Goal: Navigation & Orientation: Find specific page/section

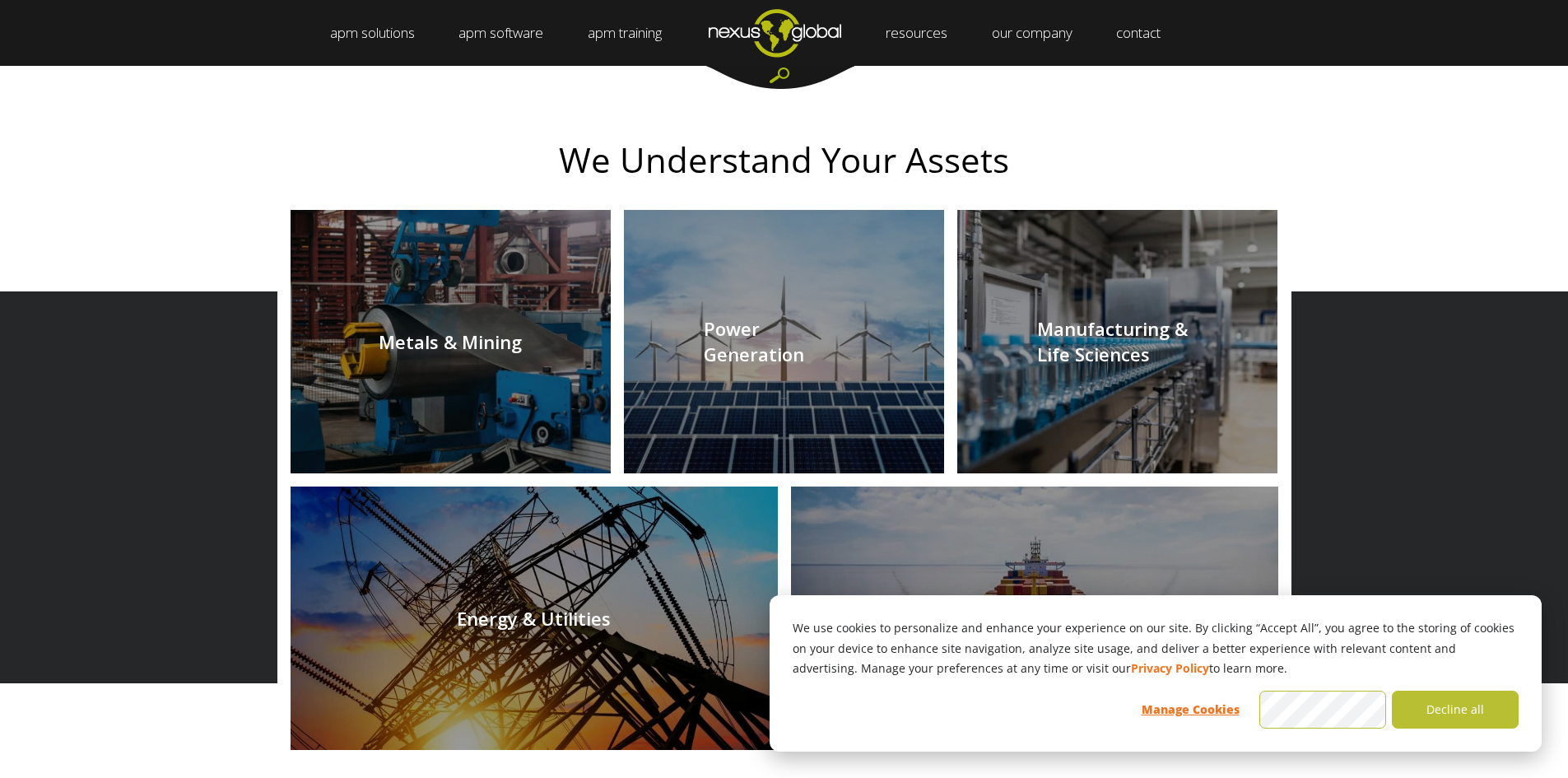
scroll to position [1894, 0]
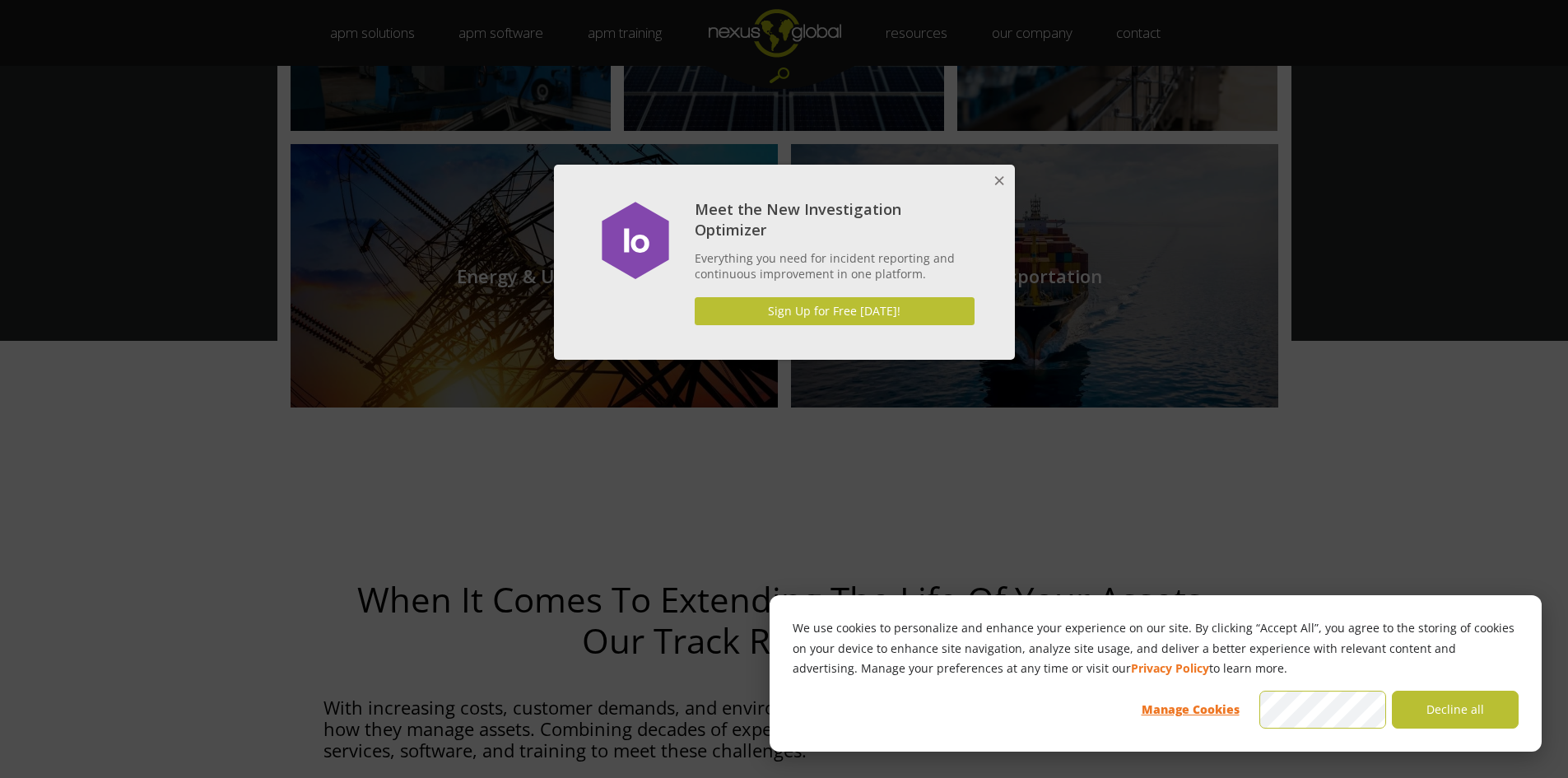
click at [982, 181] on button "Close" at bounding box center [998, 181] width 33 height 33
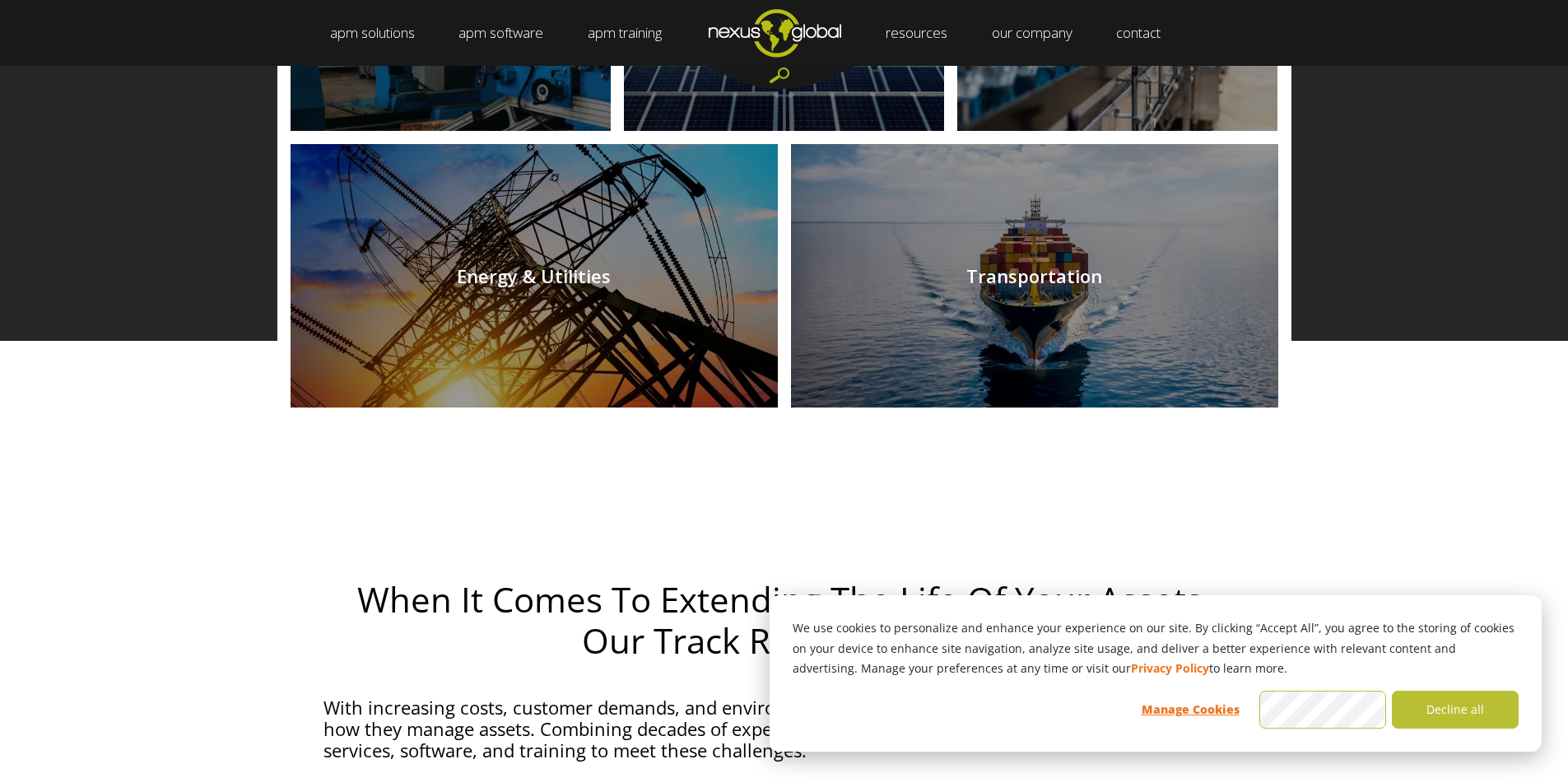
click at [1049, 35] on link "our company" at bounding box center [1032, 33] width 117 height 66
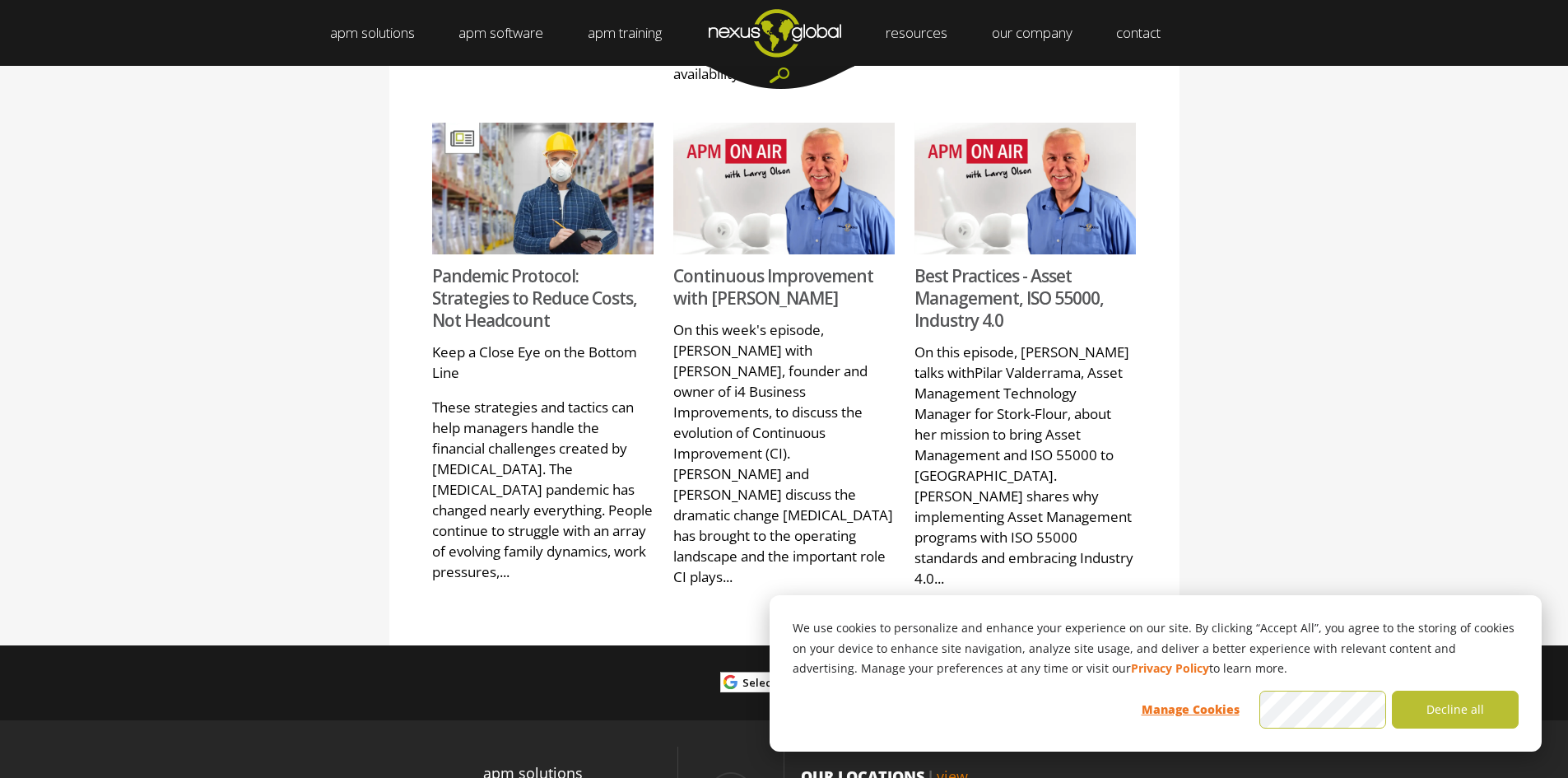
scroll to position [1843, 0]
